Goal: Task Accomplishment & Management: Complete application form

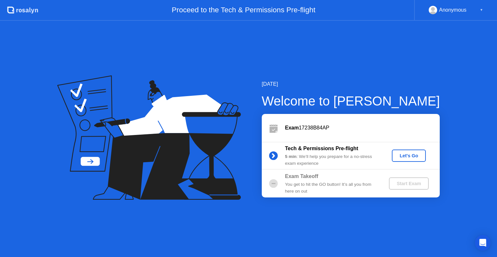
click at [402, 153] on div "Let's Go" at bounding box center [408, 155] width 29 height 5
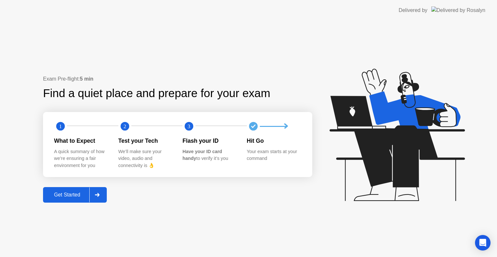
click at [91, 197] on div at bounding box center [97, 194] width 16 height 15
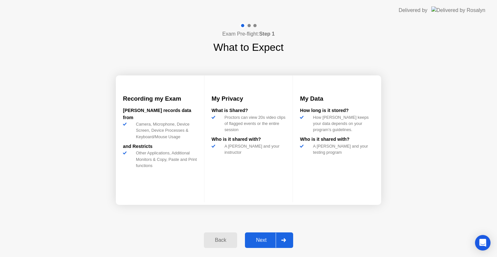
click at [276, 242] on div at bounding box center [283, 239] width 16 height 15
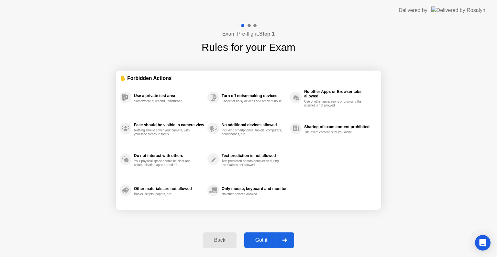
click at [276, 242] on div "Got it" at bounding box center [261, 240] width 30 height 6
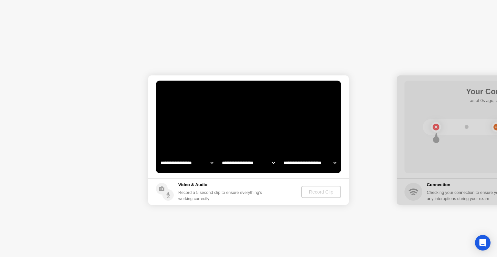
select select "**********"
select select "*******"
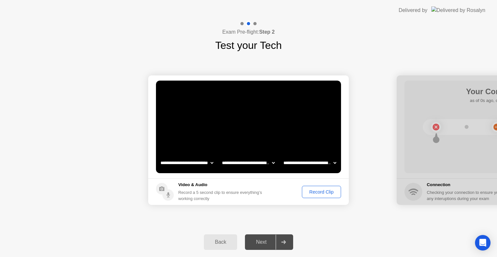
click at [312, 193] on div "Record Clip" at bounding box center [321, 191] width 35 height 5
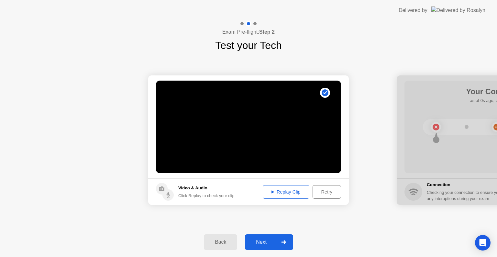
click at [328, 193] on div "Retry" at bounding box center [327, 191] width 24 height 5
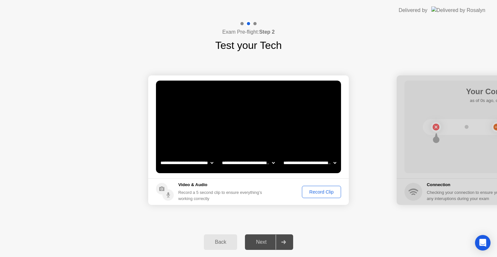
click at [322, 192] on div "Record Clip" at bounding box center [321, 191] width 35 height 5
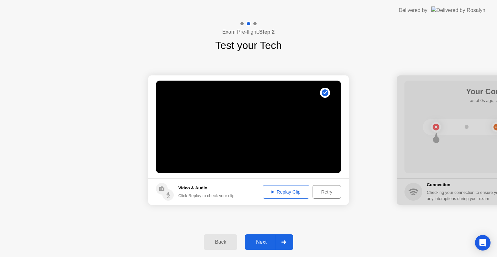
click at [260, 239] on div "Next" at bounding box center [261, 242] width 29 height 6
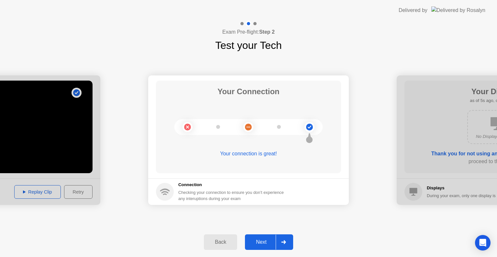
click at [282, 238] on div at bounding box center [283, 241] width 16 height 15
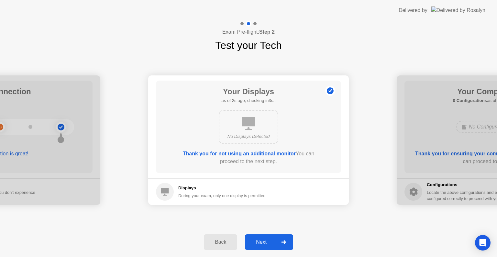
click at [263, 237] on button "Next" at bounding box center [269, 242] width 48 height 16
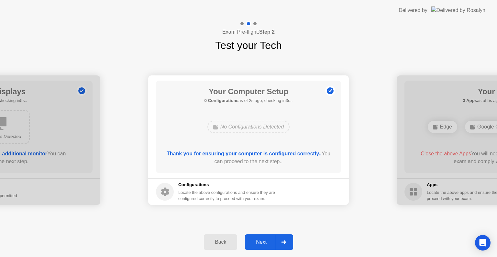
click at [257, 243] on div "Next" at bounding box center [261, 242] width 29 height 6
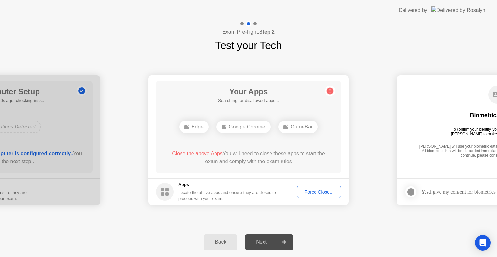
click at [318, 192] on div "Force Close..." at bounding box center [318, 191] width 39 height 5
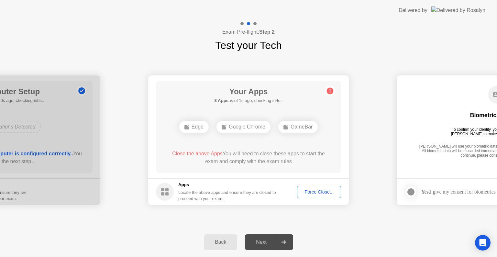
click at [323, 193] on div "Force Close..." at bounding box center [318, 191] width 39 height 5
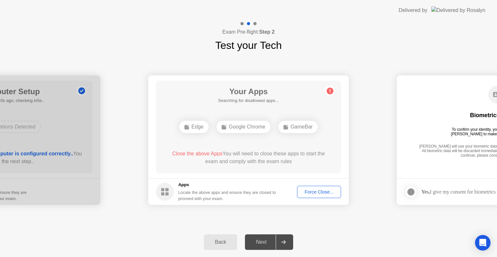
click at [288, 126] on icon at bounding box center [285, 126] width 5 height 5
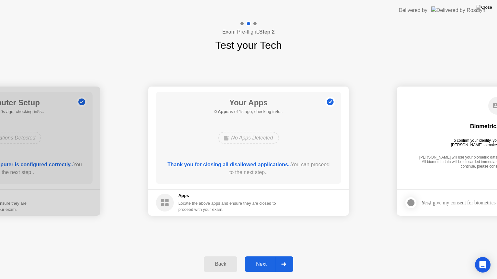
click at [264, 256] on div "Next" at bounding box center [261, 265] width 29 height 6
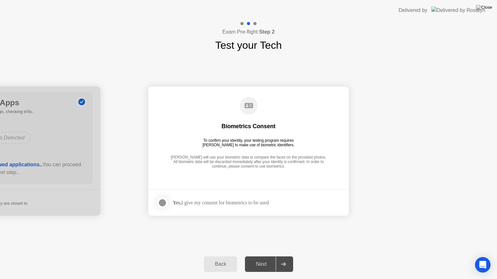
click at [265, 202] on div "Yes, I give my consent for biometrics to be used" at bounding box center [221, 203] width 96 height 6
click at [163, 205] on div at bounding box center [162, 203] width 8 height 8
click at [284, 256] on icon at bounding box center [283, 265] width 5 height 4
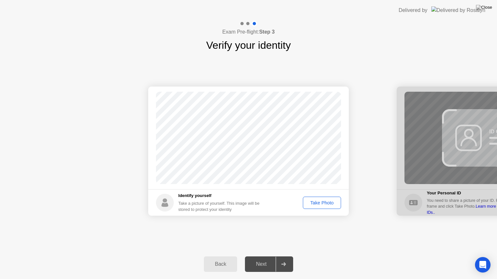
click at [320, 201] on div "Take Photo" at bounding box center [322, 202] width 34 height 5
click at [259, 256] on div "Next" at bounding box center [261, 265] width 29 height 6
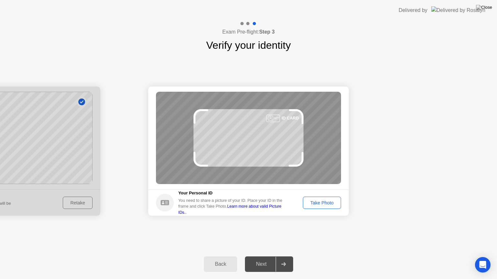
click at [325, 203] on div "Take Photo" at bounding box center [322, 202] width 34 height 5
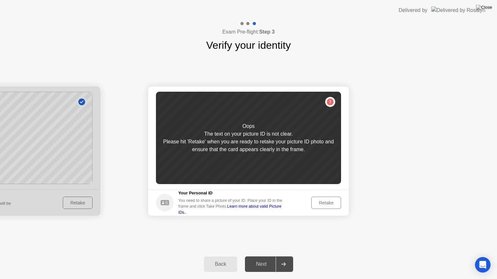
click at [313, 202] on div "Retake" at bounding box center [325, 202] width 25 height 5
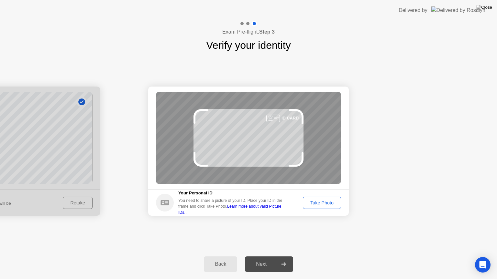
click at [330, 204] on div "Take Photo" at bounding box center [322, 202] width 34 height 5
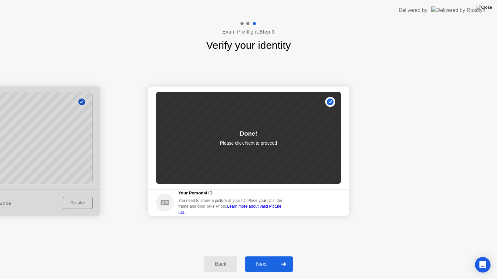
click at [286, 256] on div at bounding box center [283, 264] width 16 height 15
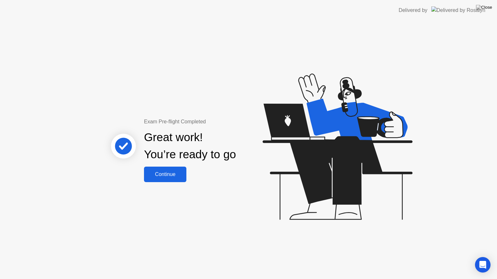
click at [160, 175] on div "Continue" at bounding box center [165, 175] width 38 height 6
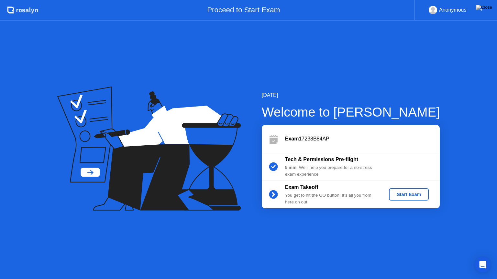
click at [422, 195] on div "Start Exam" at bounding box center [408, 194] width 35 height 5
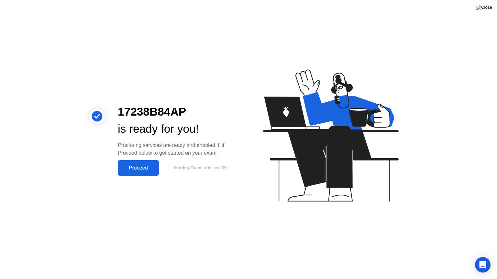
click at [144, 165] on div "Proceed" at bounding box center [138, 168] width 37 height 6
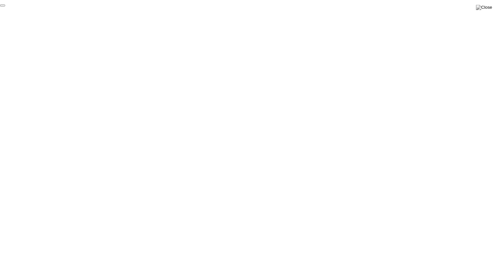
click div "End Proctoring Session"
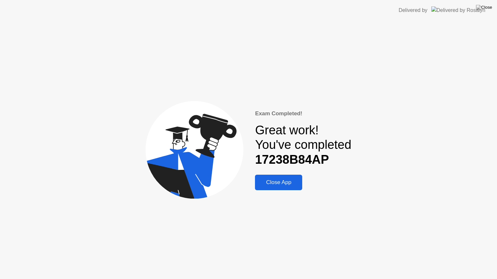
click at [278, 181] on div "Close App" at bounding box center [278, 182] width 43 height 6
